Goal: Transaction & Acquisition: Purchase product/service

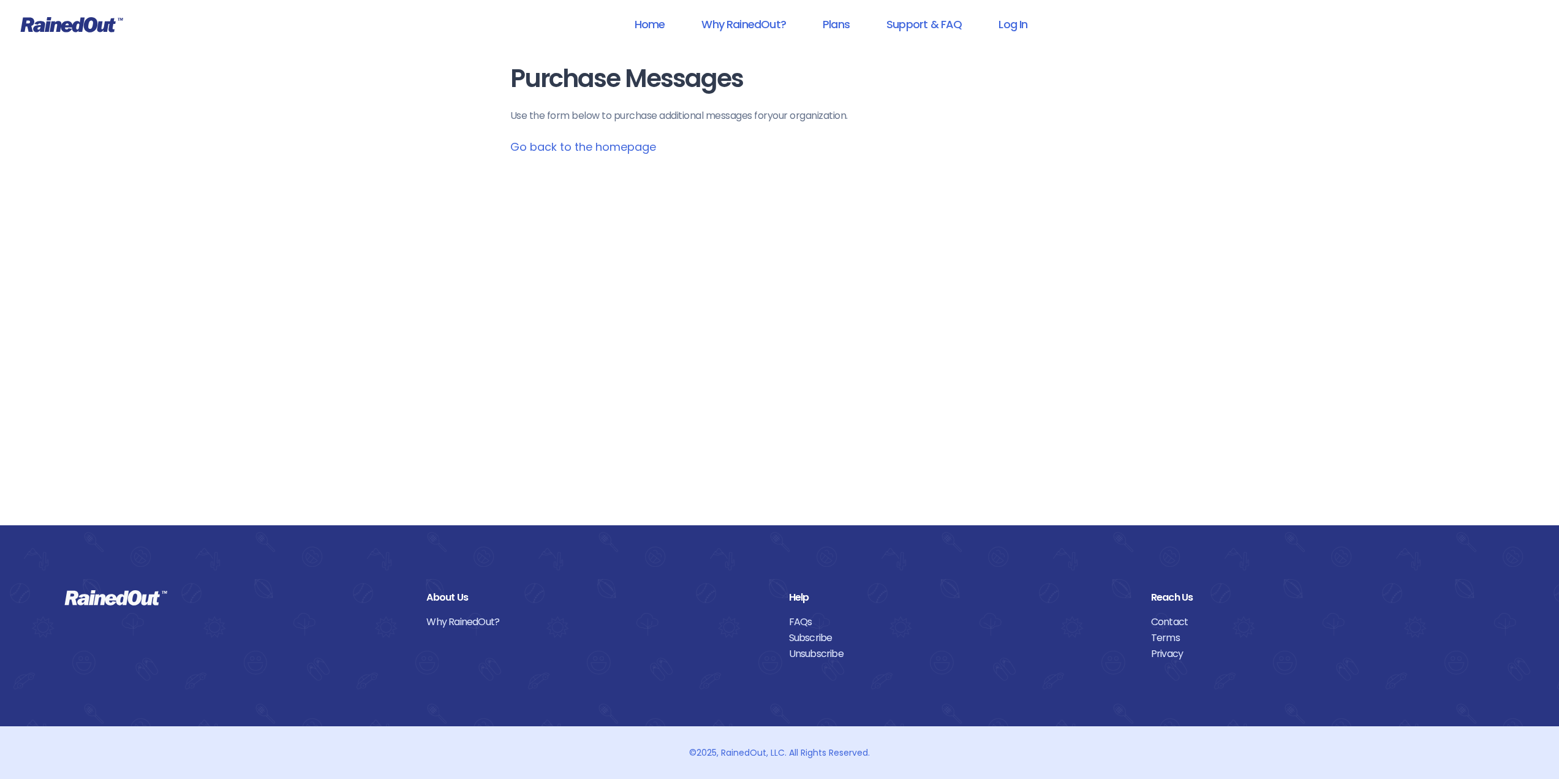
click at [560, 144] on link "Go back to the homepage" at bounding box center [583, 146] width 146 height 15
